Goal: Task Accomplishment & Management: Use online tool/utility

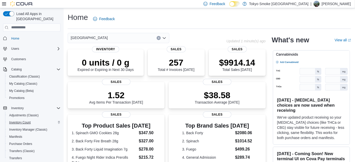
scroll to position [71, 0]
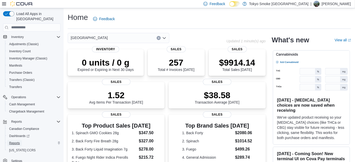
click at [11, 141] on span "Reports" at bounding box center [14, 143] width 11 height 4
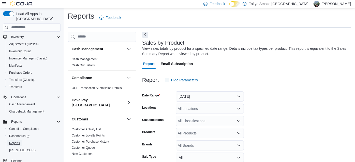
scroll to position [17, 0]
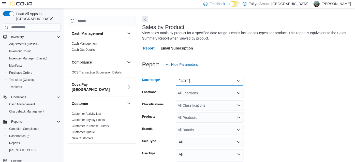
click at [191, 81] on button "[DATE]" at bounding box center [210, 81] width 68 height 10
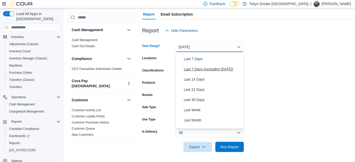
scroll to position [36, 0]
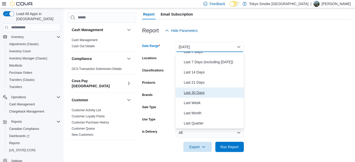
click at [194, 94] on span "Last 30 Days" at bounding box center [213, 92] width 58 height 6
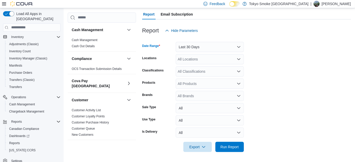
click at [157, 53] on form "Date Range Last 30 Days Locations All Locations Classifications All Classificat…" at bounding box center [246, 94] width 209 height 116
click at [183, 59] on div "All Locations" at bounding box center [210, 59] width 68 height 10
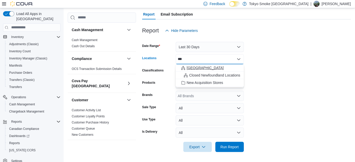
type input "***"
click at [186, 66] on span "Choose from the following options" at bounding box center [183, 67] width 5 height 5
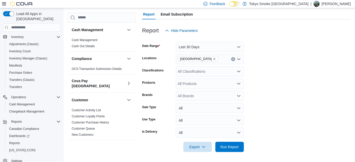
click at [162, 78] on div "Products" at bounding box center [158, 83] width 32 height 10
click at [188, 98] on div "All Brands" at bounding box center [210, 96] width 68 height 10
type input "****"
click at [184, 104] on span "Tribal" at bounding box center [210, 104] width 62 height 5
click at [297, 126] on form "Date Range Last 30 Days Locations [GEOGRAPHIC_DATA] Classifications All Classif…" at bounding box center [246, 94] width 209 height 116
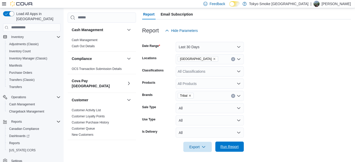
click at [224, 142] on span "Run Report" at bounding box center [230, 146] width 22 height 10
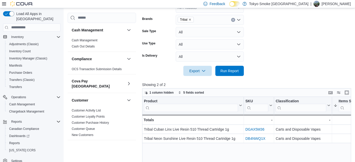
scroll to position [0, 108]
